Goal: Transaction & Acquisition: Book appointment/travel/reservation

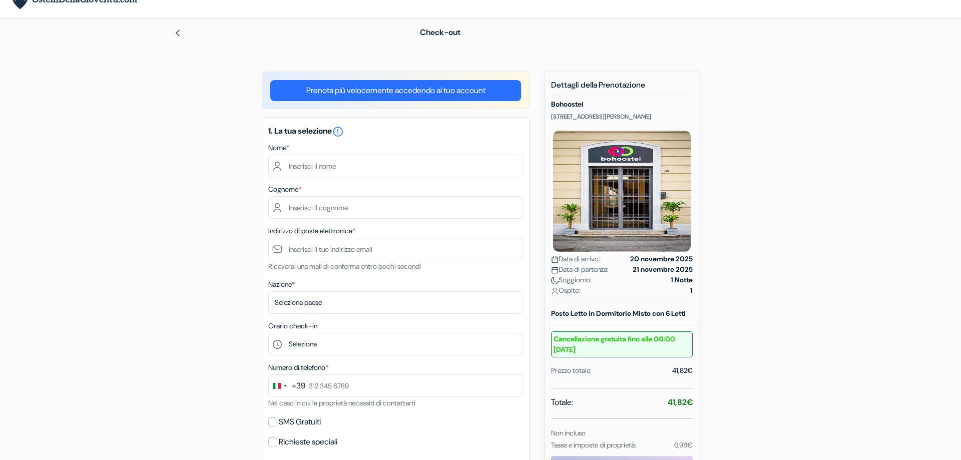
scroll to position [153, 0]
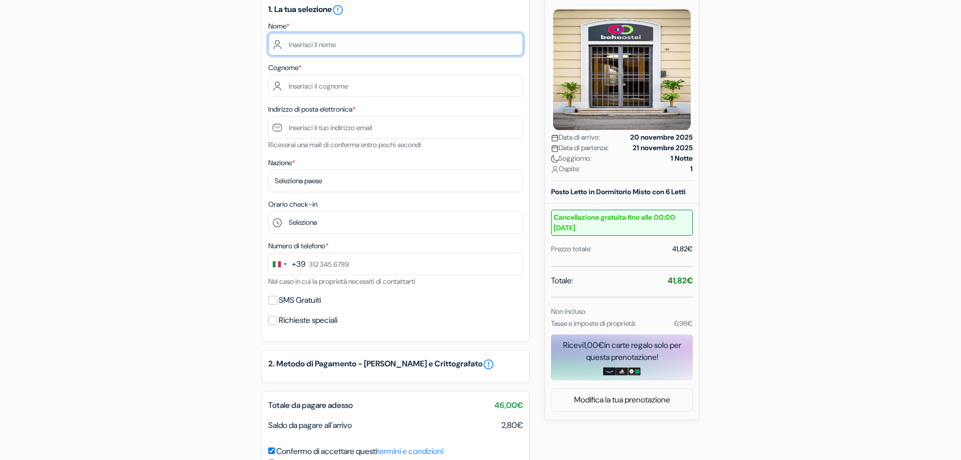
click at [313, 44] on input "text" at bounding box center [395, 44] width 255 height 23
type input "[PERSON_NAME]"
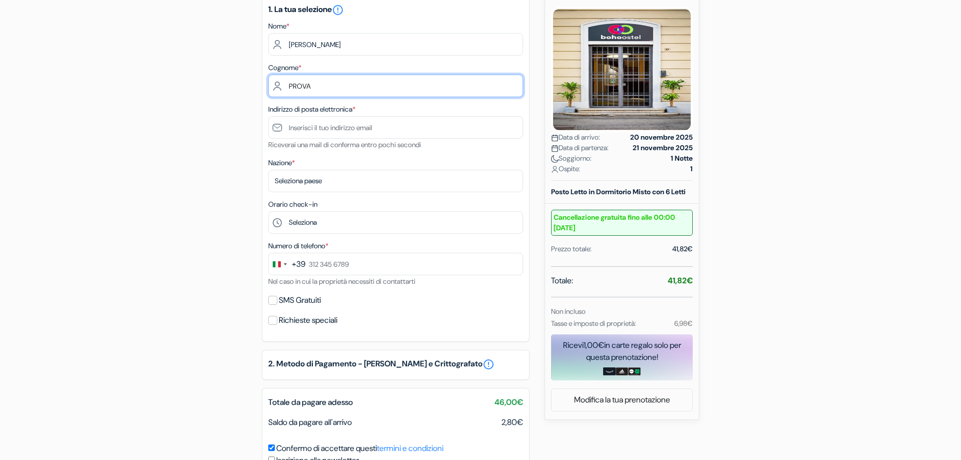
type input "PROVA"
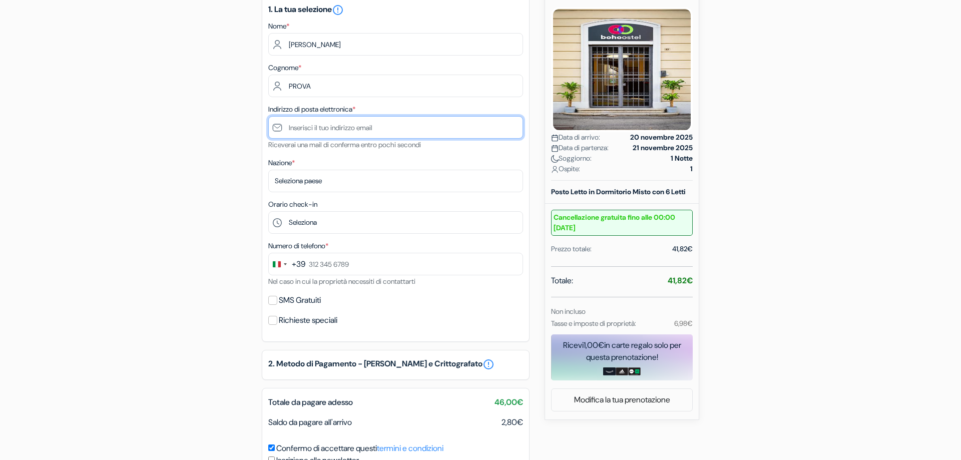
click at [350, 136] on input "text" at bounding box center [395, 127] width 255 height 23
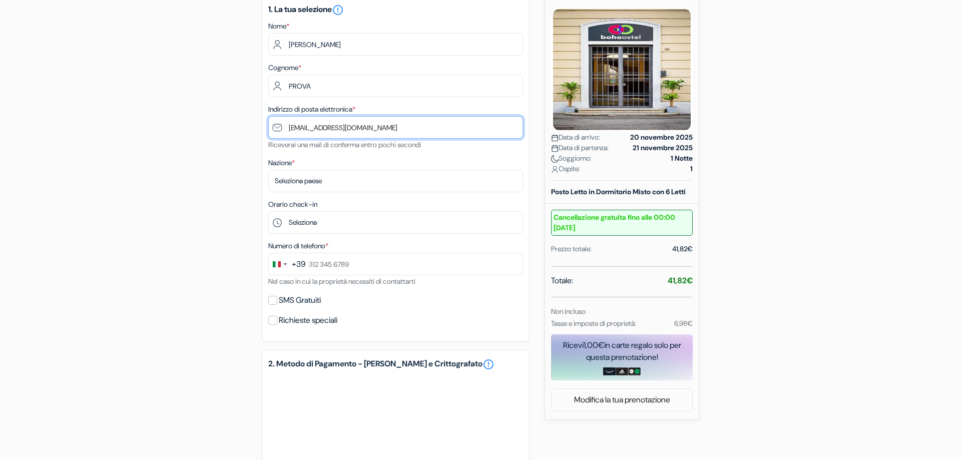
type input "[EMAIL_ADDRESS][DOMAIN_NAME]"
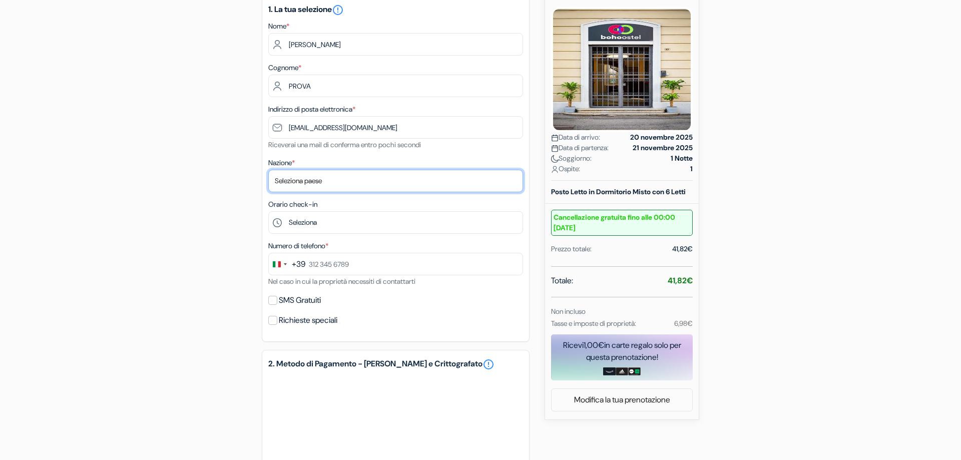
click at [268, 170] on select "Seleziona paese [GEOGRAPHIC_DATA] [GEOGRAPHIC_DATA] [GEOGRAPHIC_DATA] [GEOGRAPH…" at bounding box center [395, 181] width 255 height 23
select select "it"
click option "[GEOGRAPHIC_DATA]" at bounding box center [0, 0] width 0 height 0
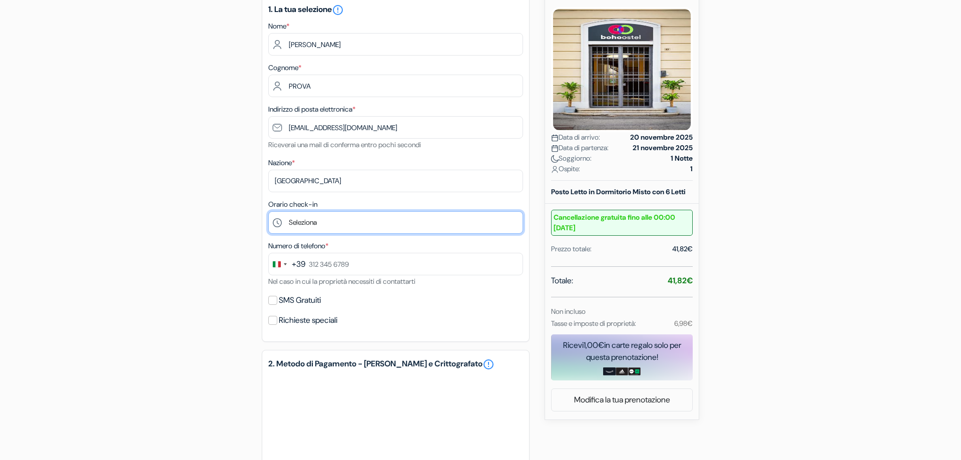
click at [268, 211] on select "Seleziona 14:00 15:00 16:00 17:00 18:00 19:00 20:00 21:00 22:00" at bounding box center [395, 222] width 255 height 23
select select "18"
click option "18:00" at bounding box center [0, 0] width 0 height 0
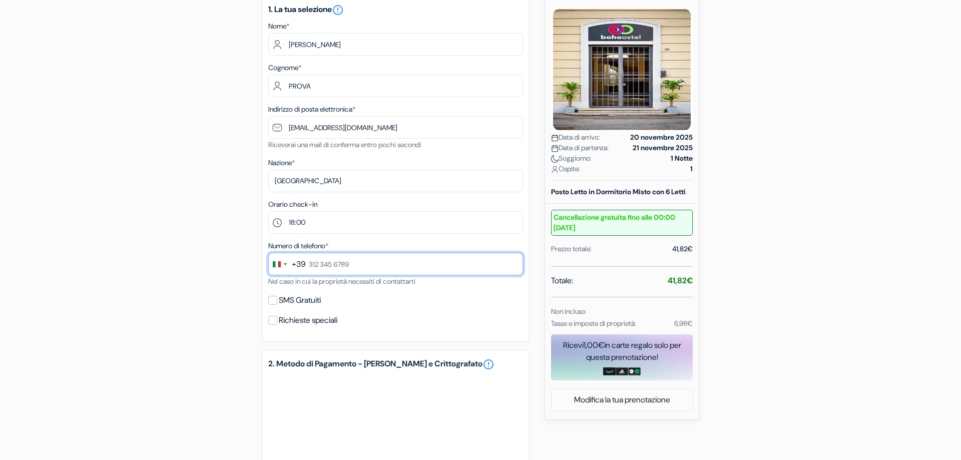
click at [341, 265] on input "text" at bounding box center [395, 264] width 255 height 23
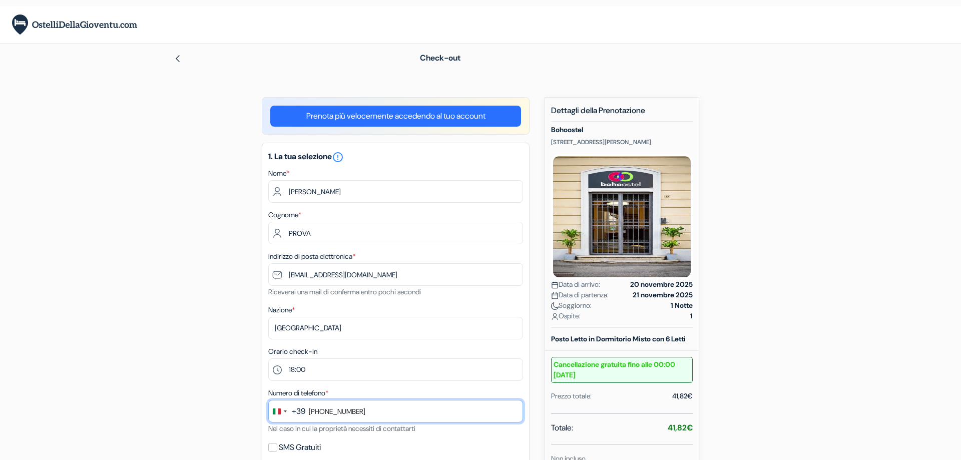
scroll to position [0, 0]
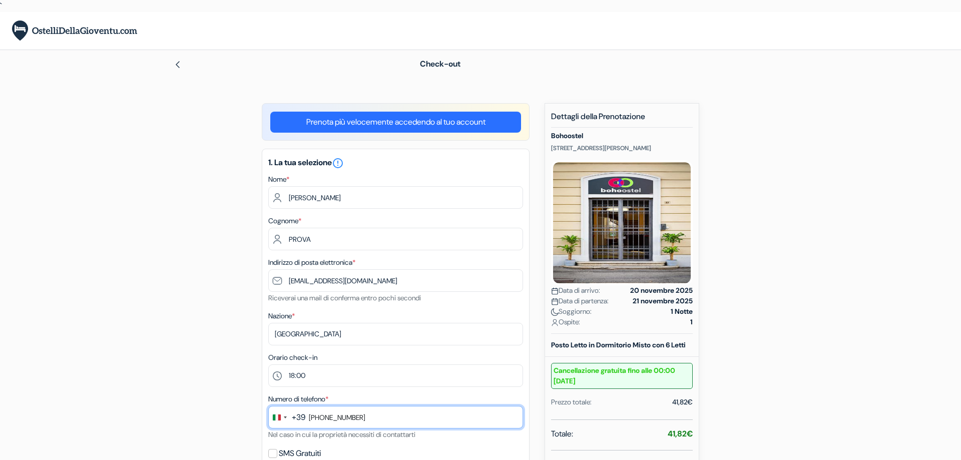
type input "[PHONE_NUMBER]"
